Goal: Information Seeking & Learning: Learn about a topic

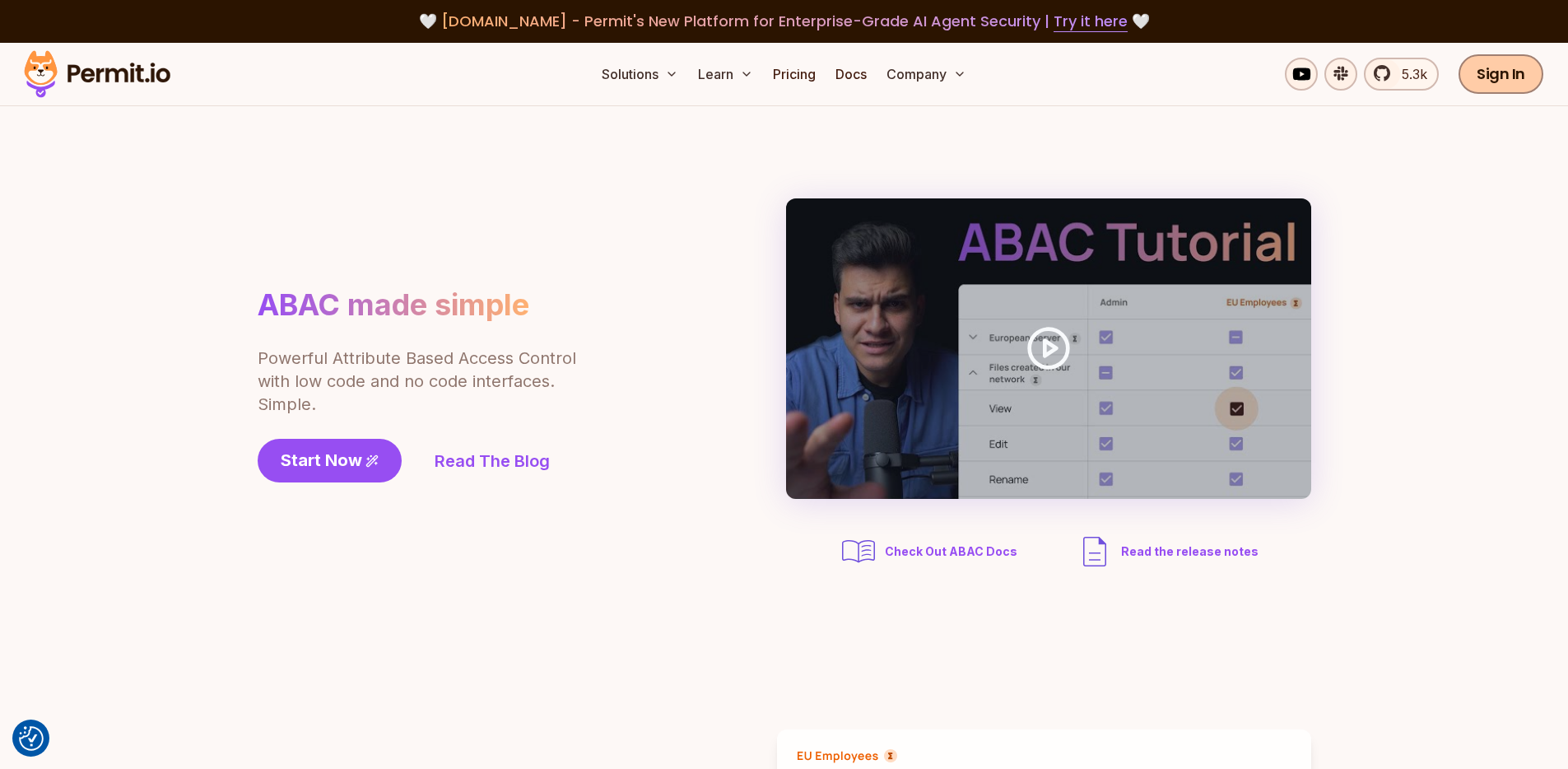
click at [1498, 79] on link "Sign In" at bounding box center [1500, 74] width 85 height 39
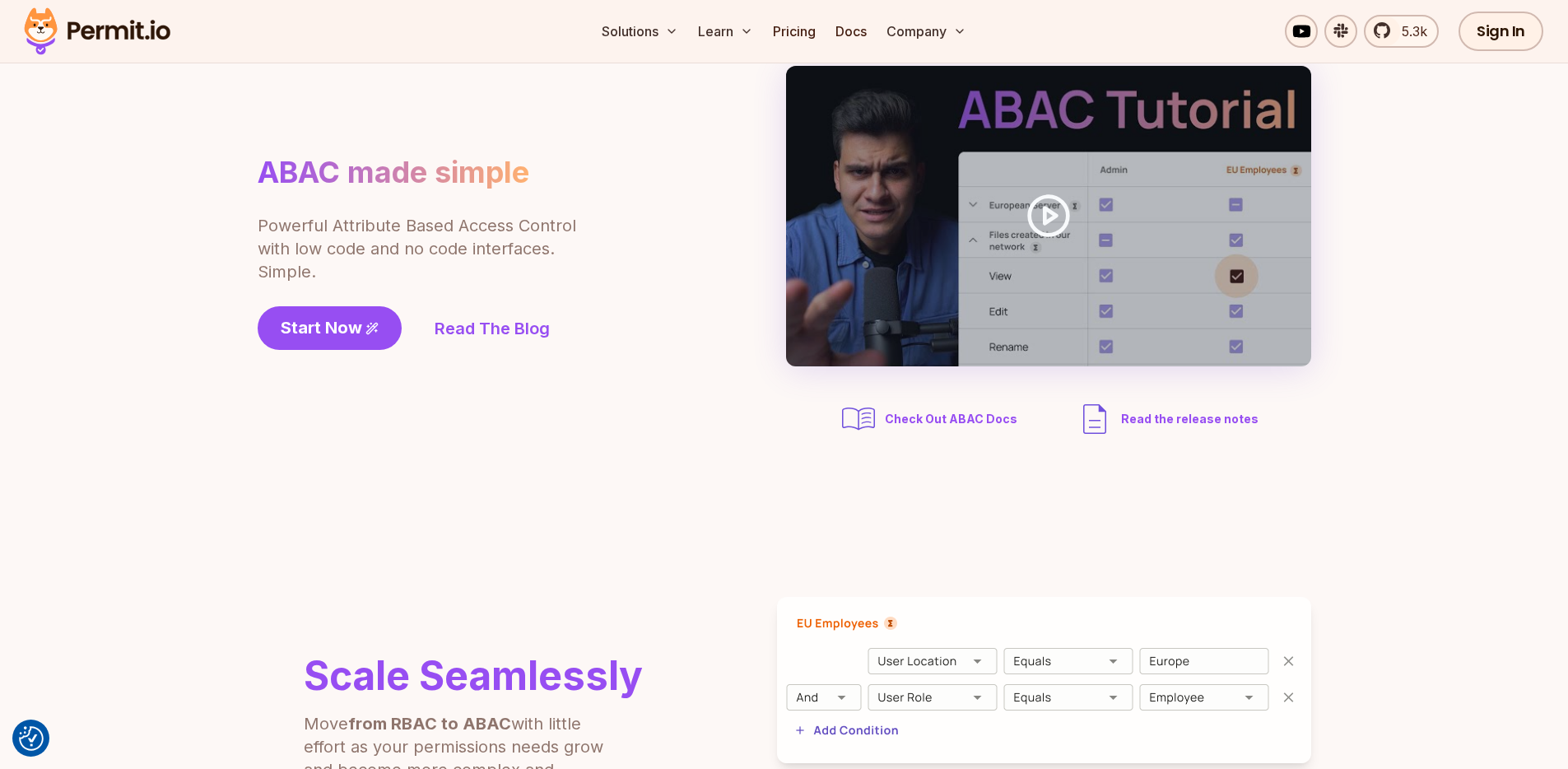
scroll to position [133, 0]
click at [327, 335] on span "Start Now" at bounding box center [321, 327] width 81 height 23
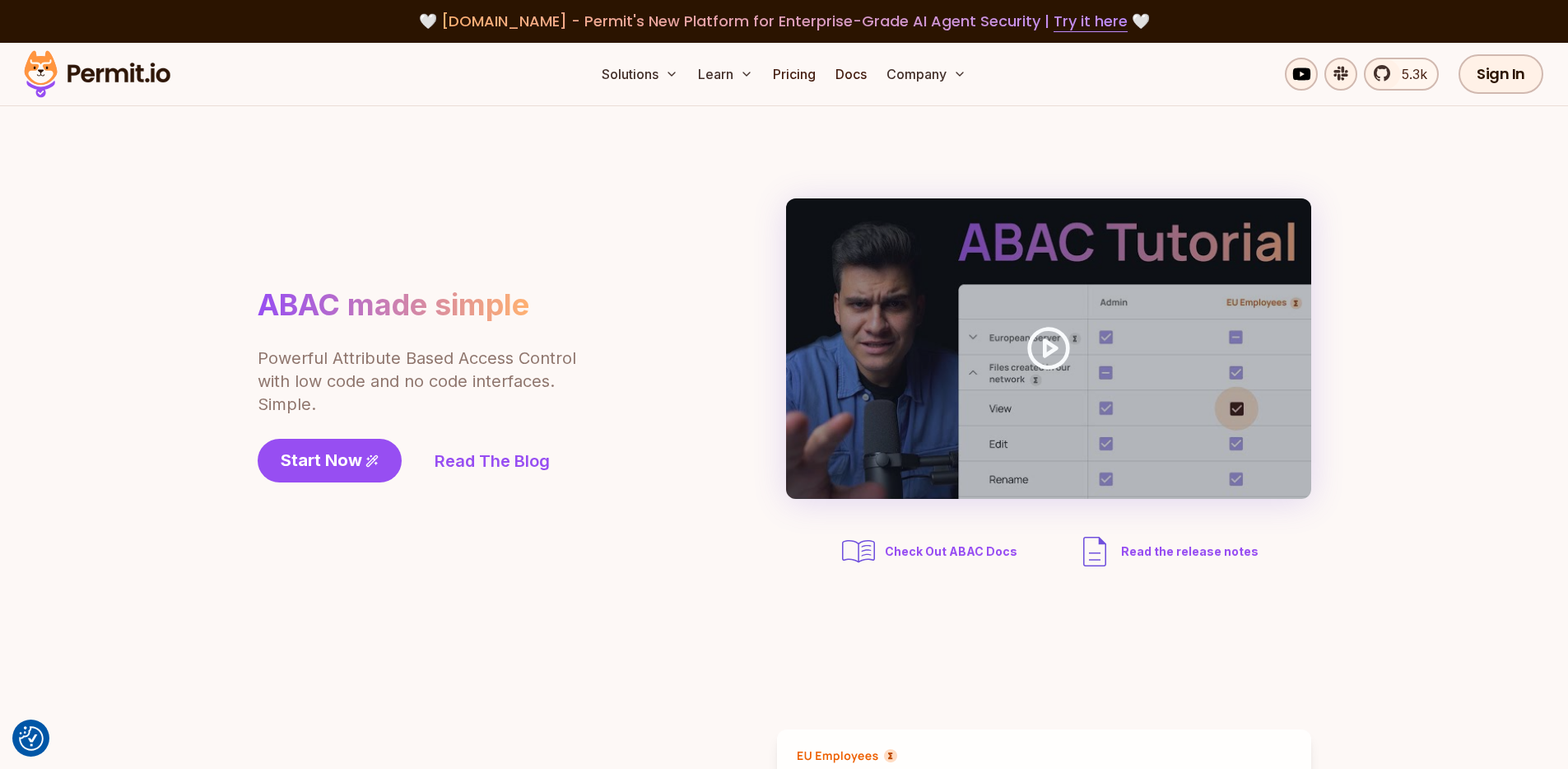
click at [913, 546] on span "Check Out ABAC Docs" at bounding box center [951, 551] width 132 height 16
